Goal: Find specific page/section: Find specific page/section

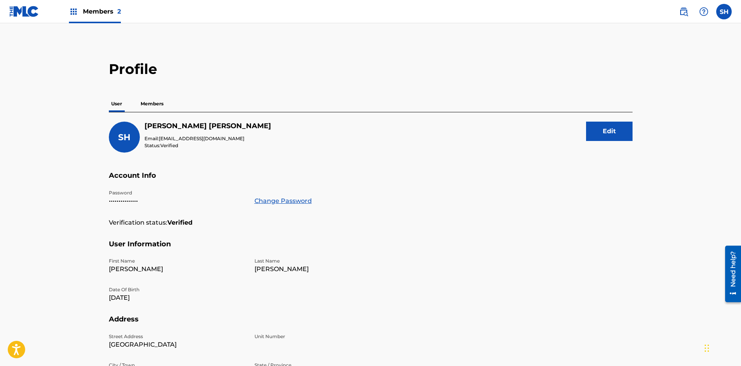
click at [88, 15] on span "Members 2" at bounding box center [102, 11] width 38 height 9
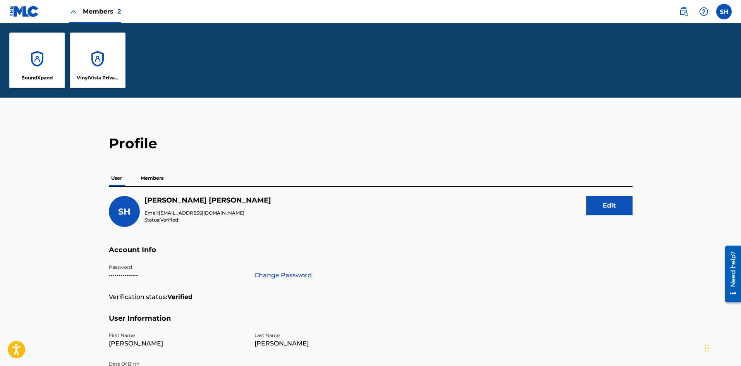
click at [33, 55] on div "SoundXpand" at bounding box center [37, 61] width 56 height 56
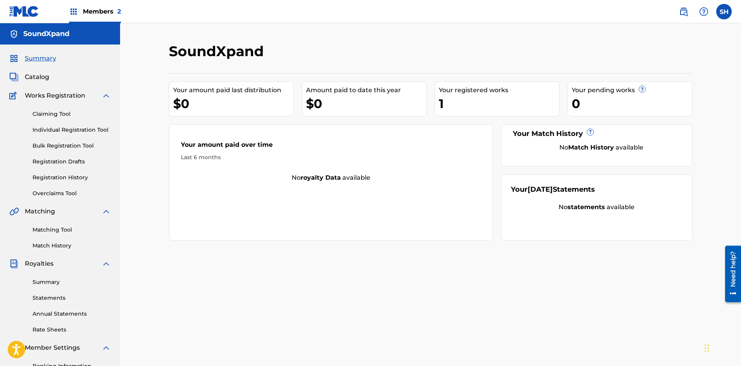
click at [81, 14] on div "Members 2" at bounding box center [95, 11] width 52 height 23
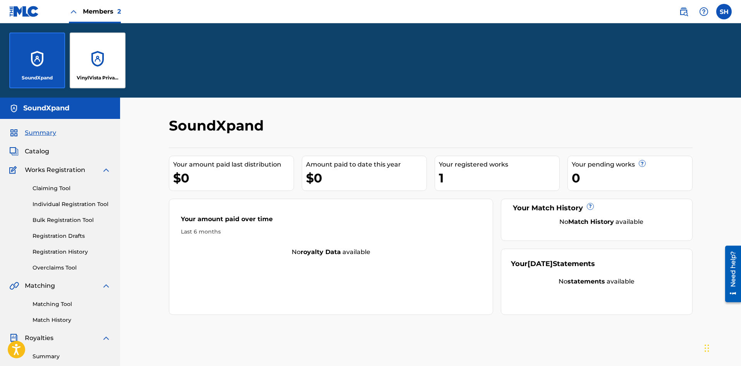
click at [96, 64] on div "VinylVista Private Limited" at bounding box center [98, 61] width 56 height 56
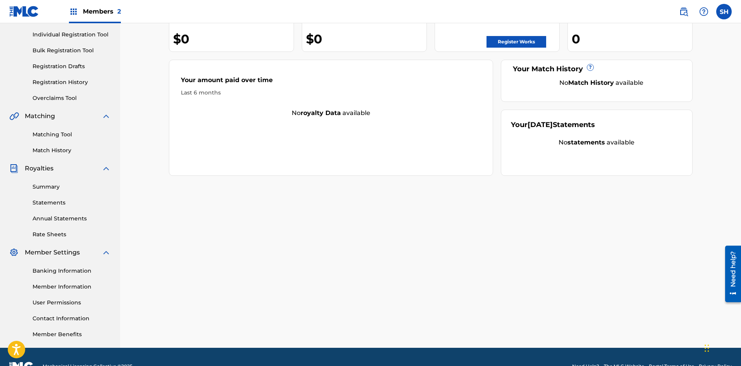
scroll to position [114, 0]
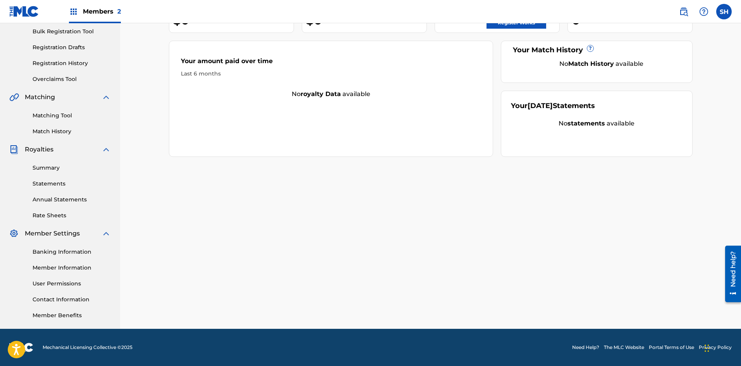
click at [74, 250] on link "Banking Information" at bounding box center [72, 252] width 78 height 8
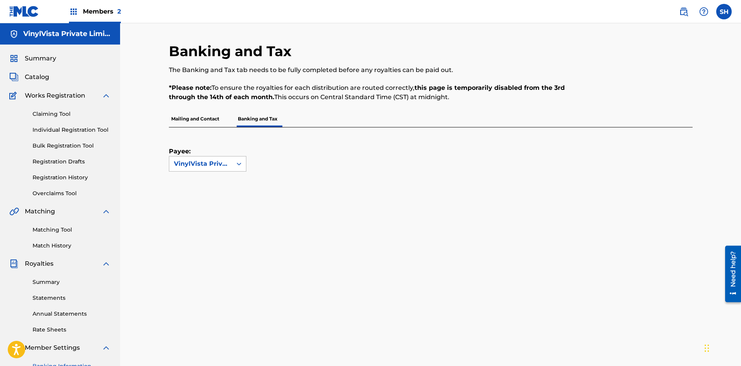
click at [227, 162] on div "VinylVista Private Limited" at bounding box center [200, 163] width 53 height 9
click at [312, 164] on div "Payee: VinylVista Private Limited" at bounding box center [421, 149] width 505 height 44
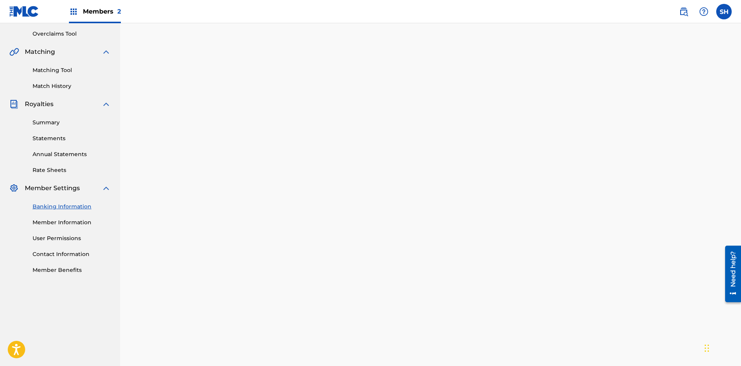
scroll to position [314, 0]
